Goal: Information Seeking & Learning: Learn about a topic

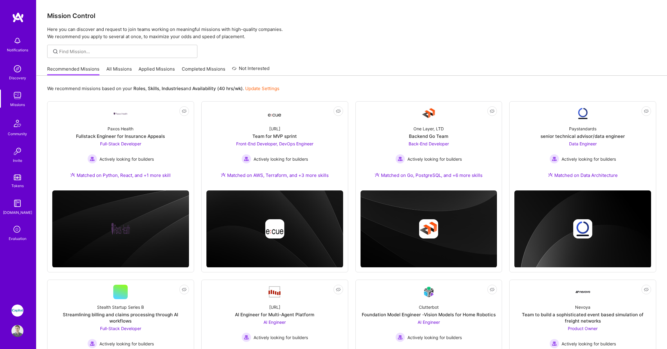
click at [19, 58] on div "Notifications Discovery Missions Community Invite Tokens A.Guide Evaluation" at bounding box center [18, 138] width 36 height 208
click at [16, 68] on img at bounding box center [17, 69] width 12 height 12
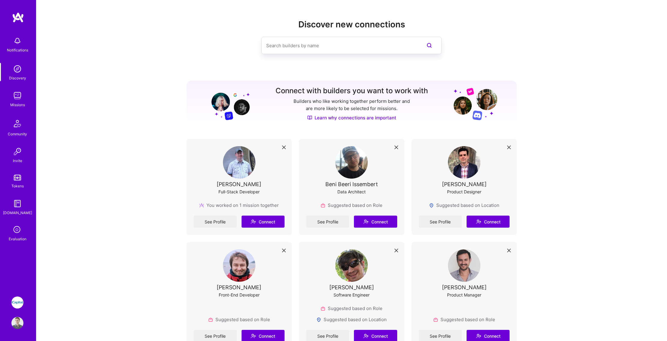
click at [242, 184] on div "Tom Clancy" at bounding box center [239, 184] width 45 height 6
click at [15, 22] on img at bounding box center [18, 17] width 12 height 11
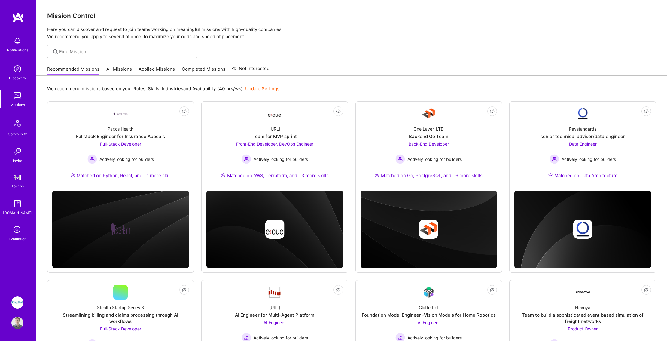
click at [482, 50] on div at bounding box center [351, 51] width 631 height 13
click at [502, 1] on div "Mission Control Here you can discover and request to join teams working on mean…" at bounding box center [351, 20] width 631 height 40
click at [423, 69] on div "Recommended Missions All Missions Applied Missions Completed Missions Not Inter…" at bounding box center [351, 69] width 609 height 13
click at [17, 325] on img at bounding box center [17, 323] width 12 height 12
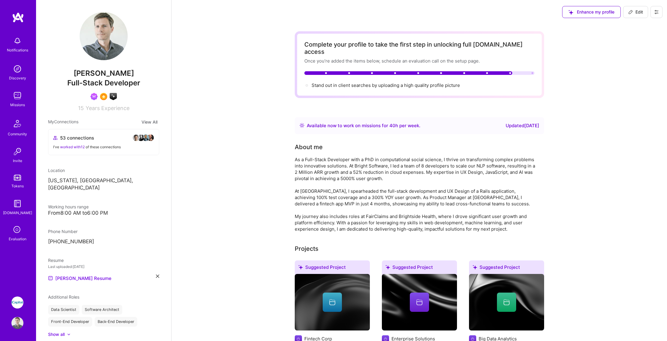
click at [18, 19] on img at bounding box center [18, 17] width 12 height 11
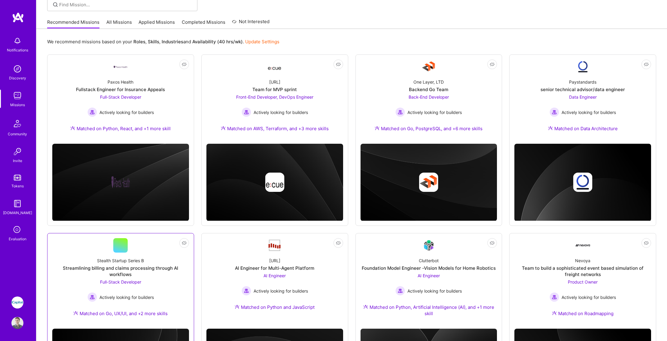
scroll to position [20, 0]
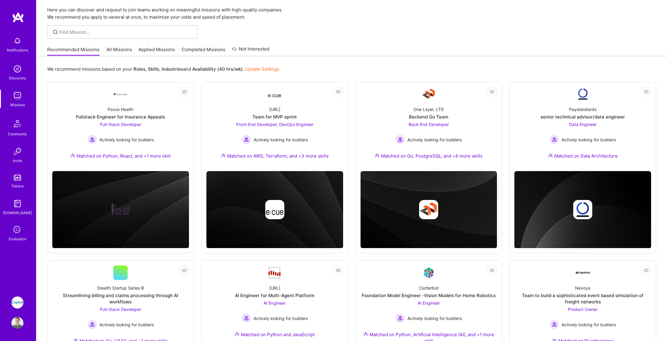
click at [121, 49] on link "All Missions" at bounding box center [119, 51] width 26 height 10
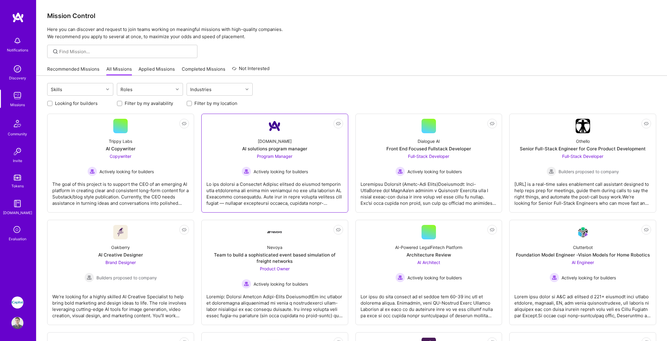
click at [278, 185] on div at bounding box center [275, 191] width 137 height 30
click at [65, 68] on link "Recommended Missions" at bounding box center [73, 71] width 52 height 10
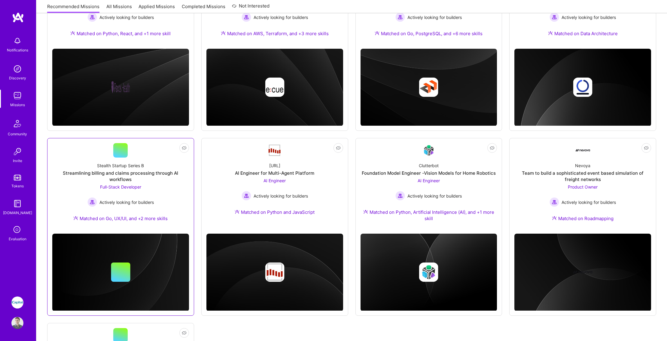
scroll to position [141, 0]
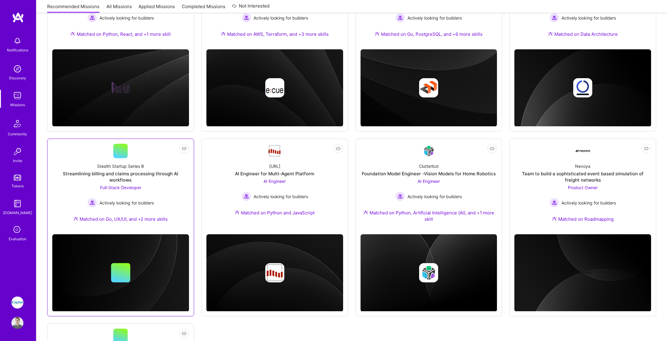
click at [150, 173] on div "Streamlining billing and claims processing through AI workflows" at bounding box center [120, 176] width 137 height 13
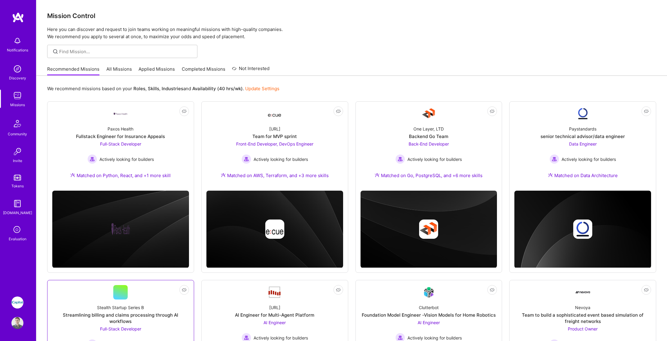
scroll to position [141, 0]
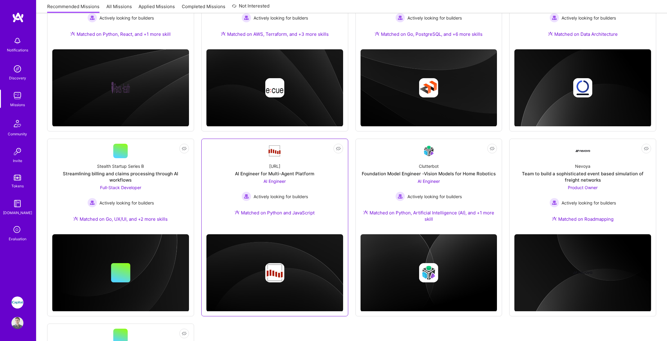
click at [300, 183] on div "AI Engineer Actively looking for builders" at bounding box center [275, 189] width 66 height 23
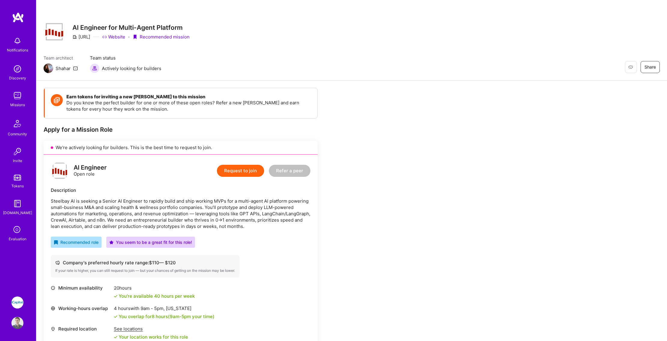
click at [17, 103] on div "Missions" at bounding box center [17, 105] width 15 height 6
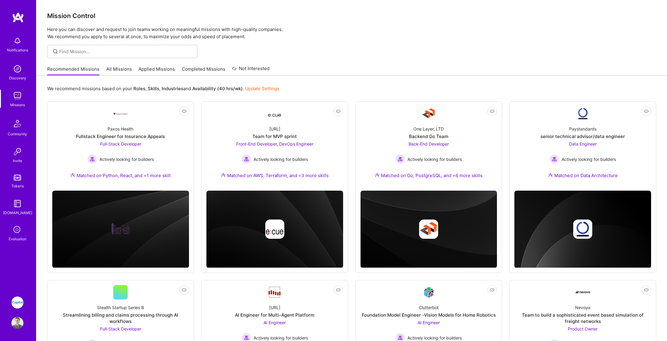
click at [122, 68] on link "All Missions" at bounding box center [119, 71] width 26 height 10
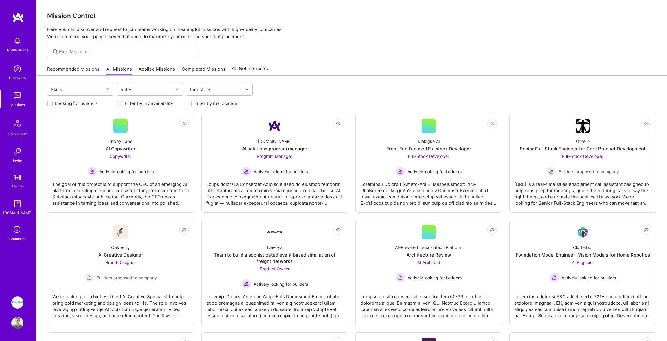
click at [160, 73] on link "Applied Missions" at bounding box center [157, 71] width 36 height 10
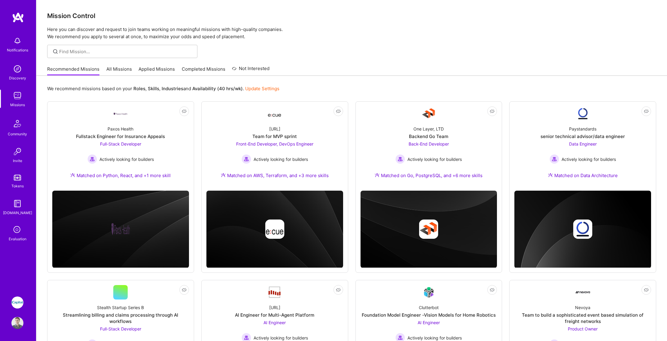
click at [337, 2] on div "Mission Control Here you can discover and request to join teams working on mean…" at bounding box center [351, 20] width 631 height 40
